Goal: Information Seeking & Learning: Learn about a topic

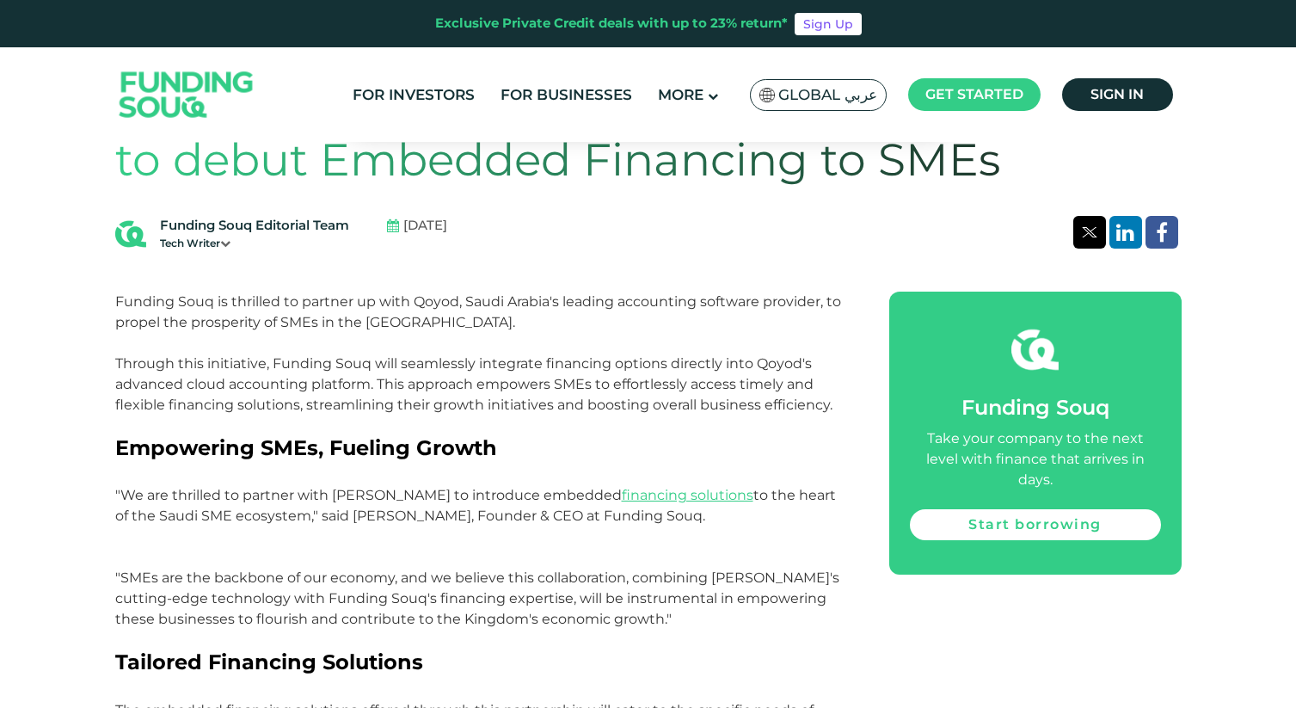
scroll to position [637, 0]
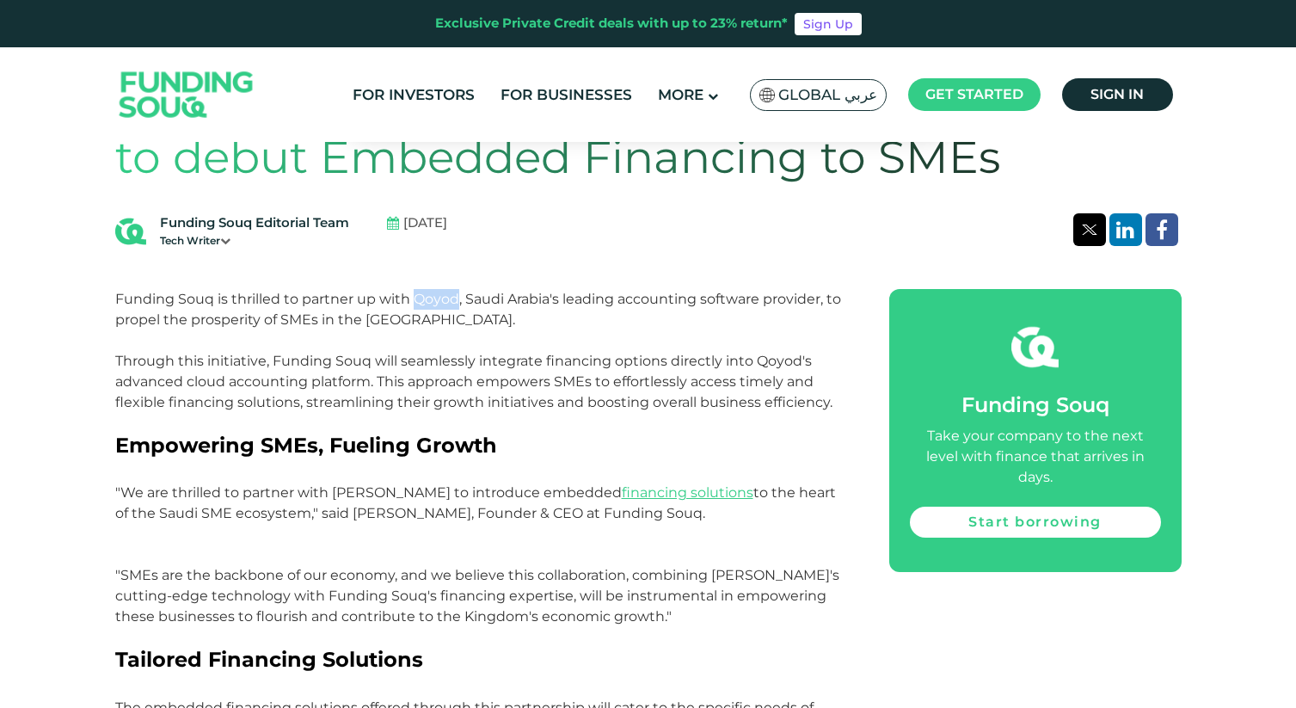
drag, startPoint x: 413, startPoint y: 300, endPoint x: 457, endPoint y: 296, distance: 44.9
click at [457, 296] on p "Funding Souq is thrilled to partner up with Qoyod, Saudi Arabia's leading accou…" at bounding box center [482, 320] width 735 height 62
copy p "Qoyod"
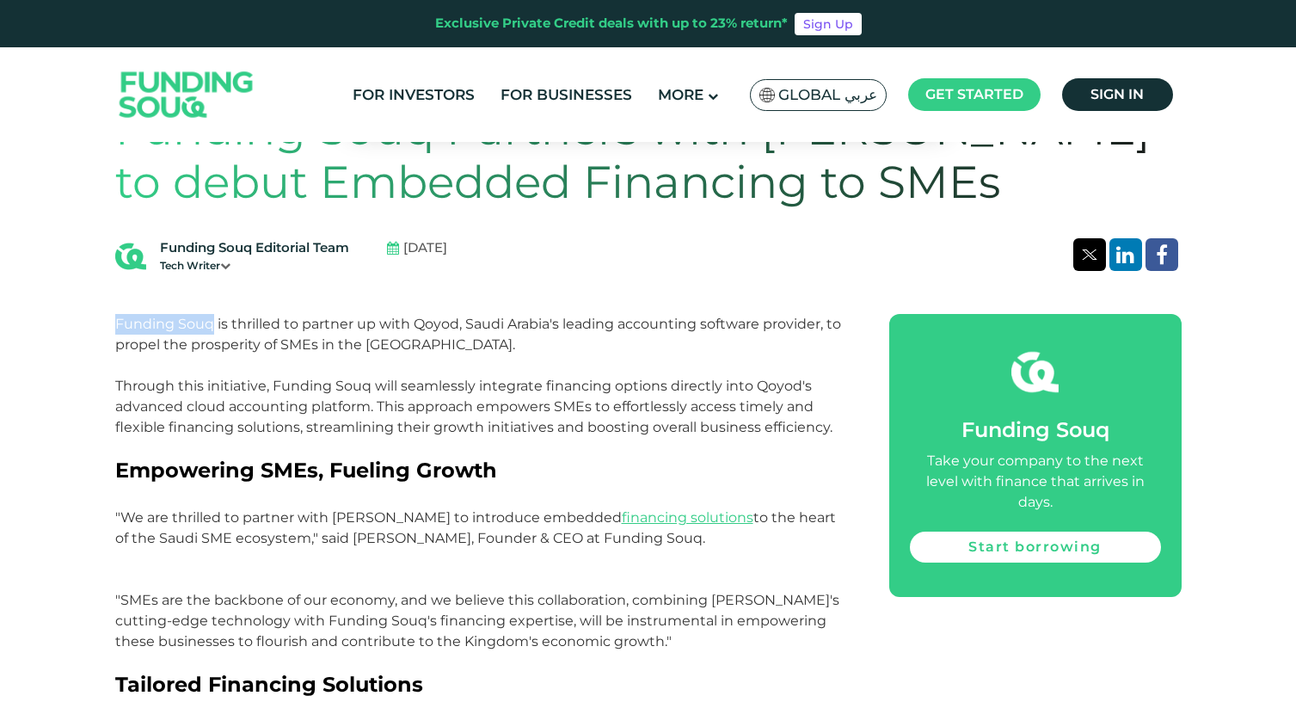
drag, startPoint x: 212, startPoint y: 325, endPoint x: 112, endPoint y: 324, distance: 99.7
copy p "Funding Souq"
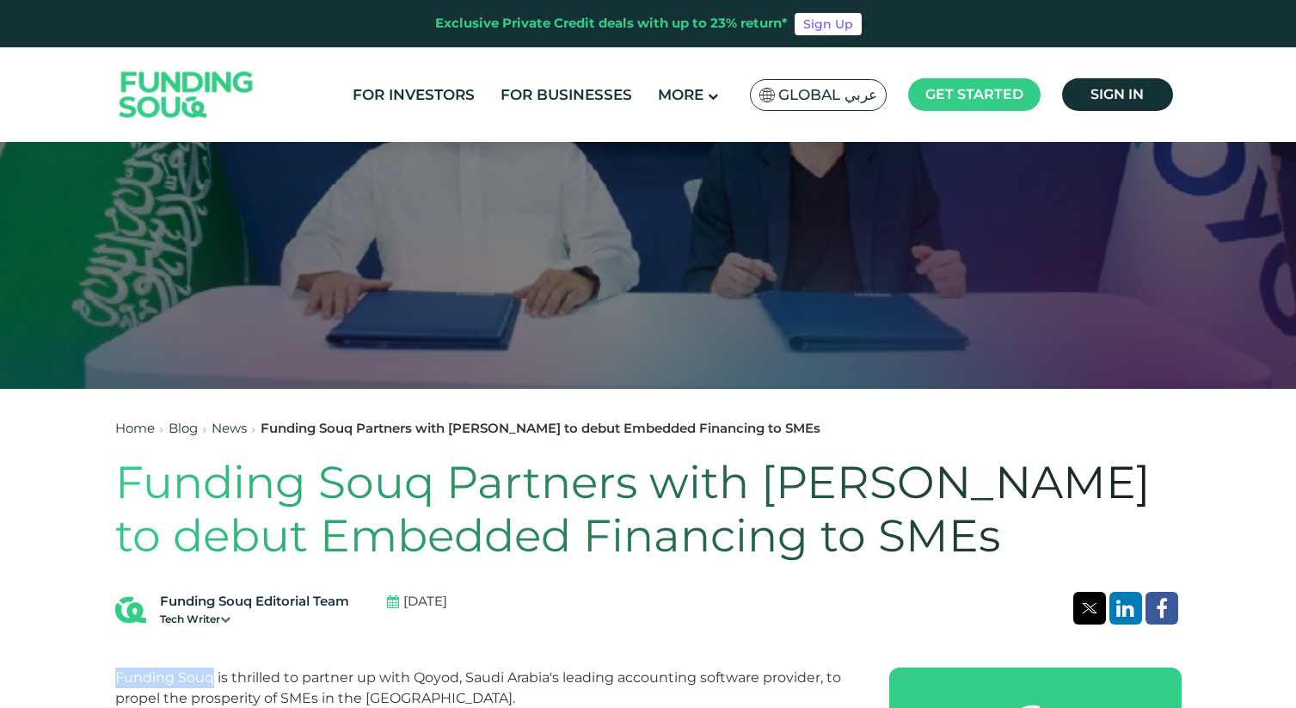
scroll to position [265, 0]
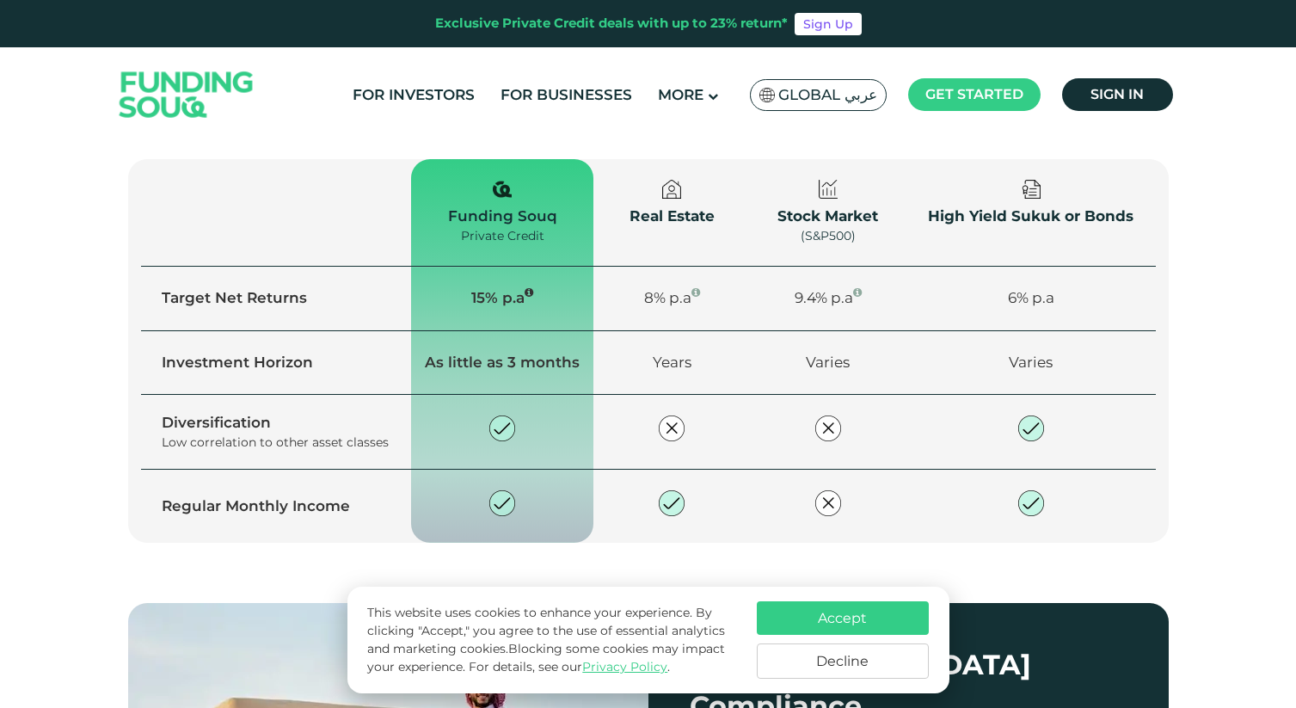
scroll to position [1212, 0]
